Goal: Task Accomplishment & Management: Use online tool/utility

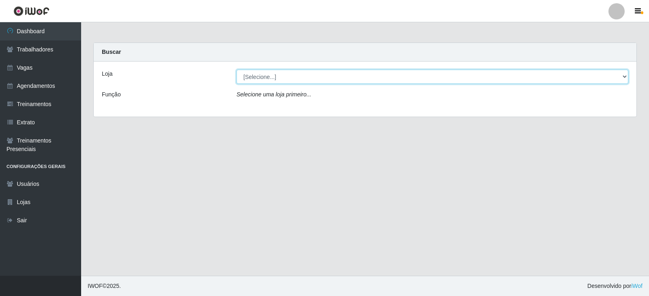
click at [324, 80] on select "[Selecione...] SuperFácil Atacado - Alto de São Manoel SuperFácil Atacado - Ema…" at bounding box center [432, 77] width 392 height 14
select select "540"
click at [236, 70] on select "[Selecione...] SuperFácil Atacado - Alto de São Manoel SuperFácil Atacado - Ema…" at bounding box center [432, 77] width 392 height 14
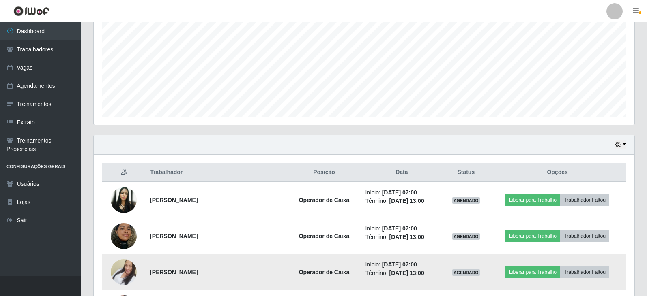
scroll to position [122, 0]
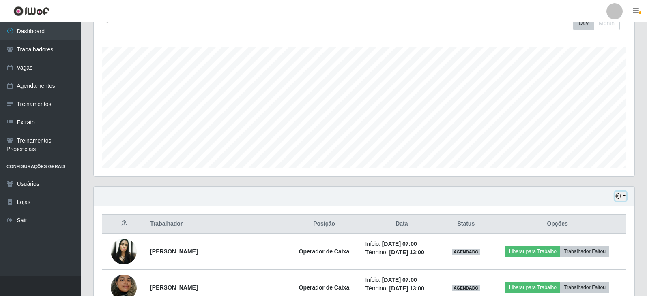
click at [618, 195] on icon "button" at bounding box center [618, 196] width 6 height 6
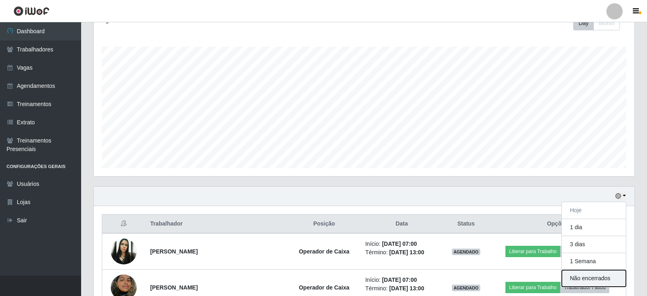
click at [586, 281] on button "Não encerrados" at bounding box center [594, 279] width 64 height 17
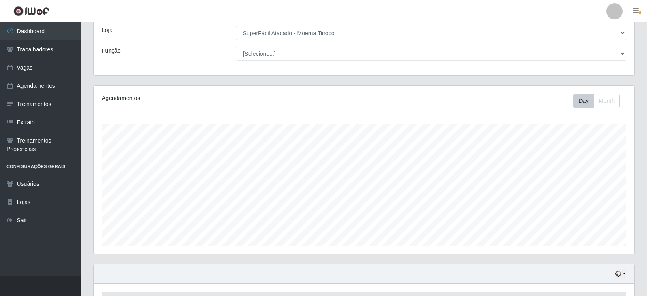
scroll to position [98, 0]
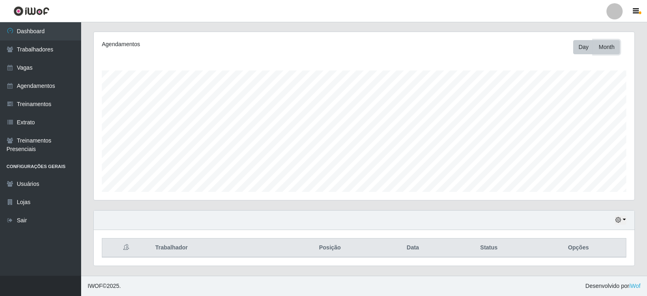
click at [606, 47] on button "Month" at bounding box center [606, 47] width 26 height 14
click at [586, 49] on button "Day" at bounding box center [583, 47] width 21 height 14
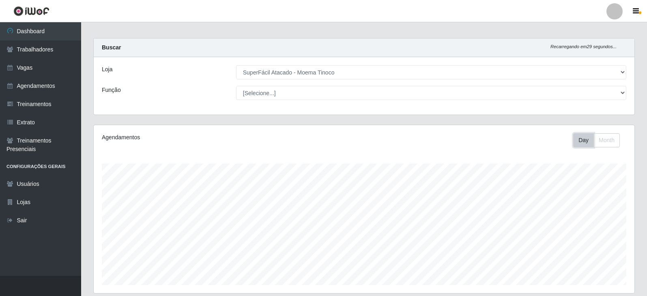
scroll to position [0, 0]
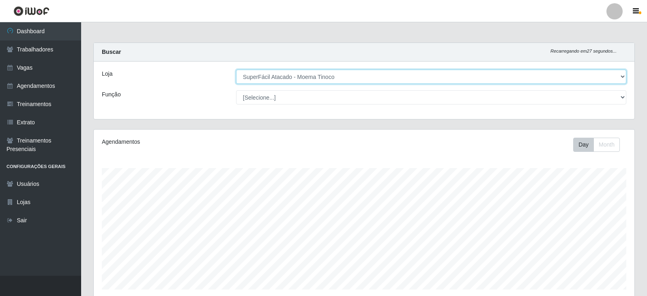
click at [620, 74] on select "[Selecione...] SuperFácil Atacado - Alto de São Manoel SuperFácil Atacado - Ema…" at bounding box center [431, 77] width 390 height 14
